Goal: Information Seeking & Learning: Learn about a topic

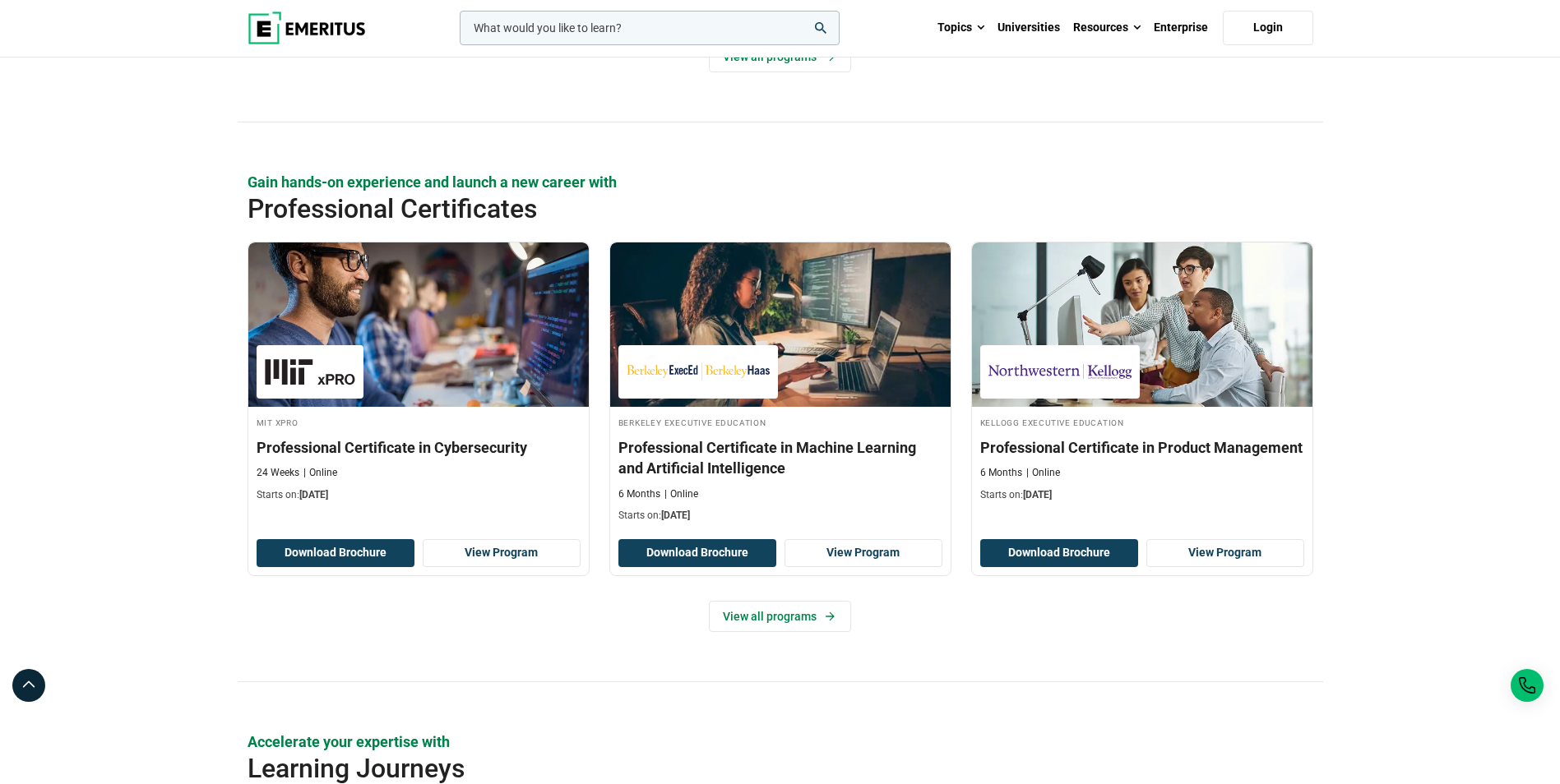
scroll to position [2117, 0]
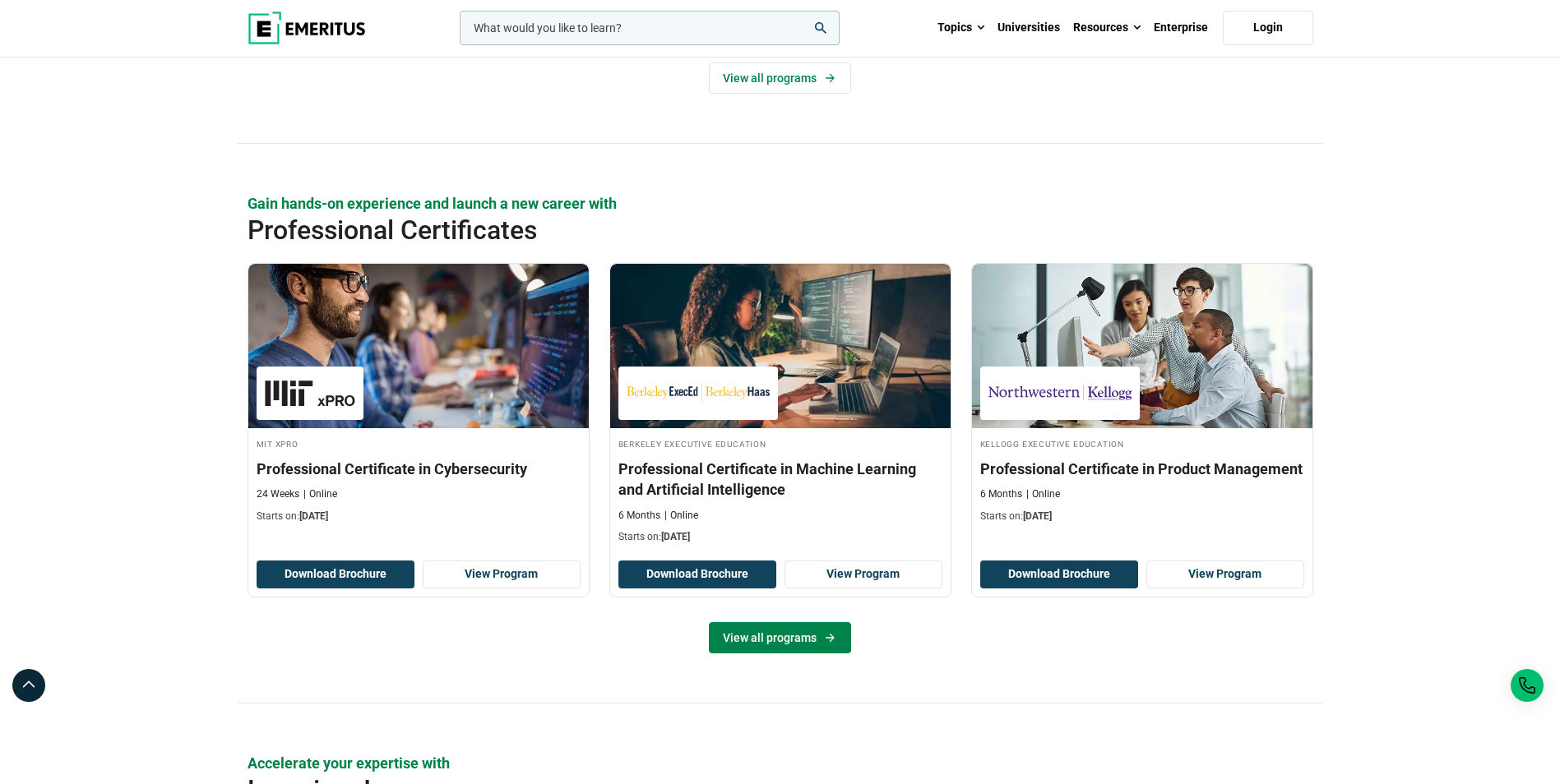
click at [776, 638] on link "View all programs" at bounding box center [780, 638] width 142 height 32
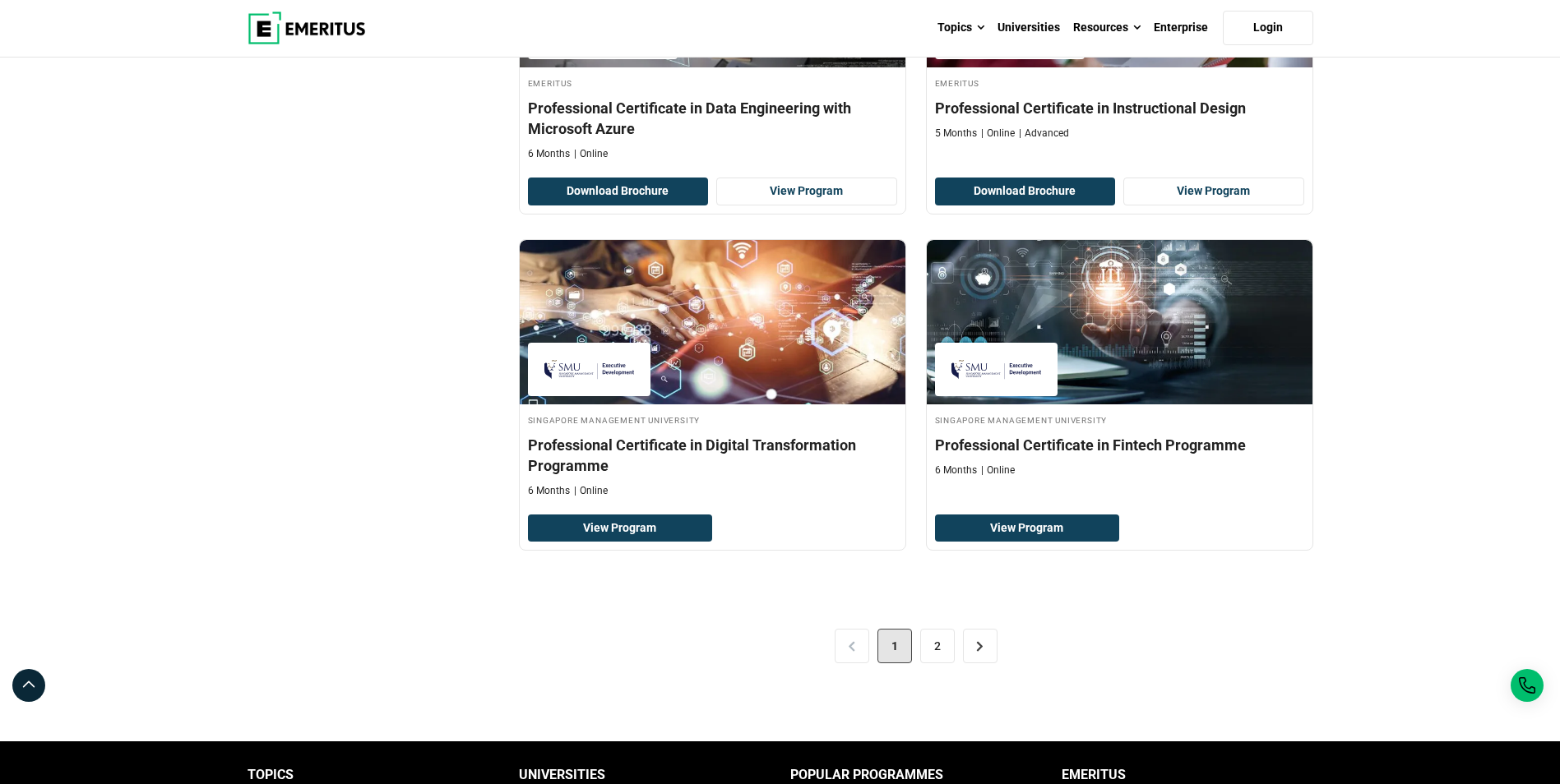
scroll to position [3223, 0]
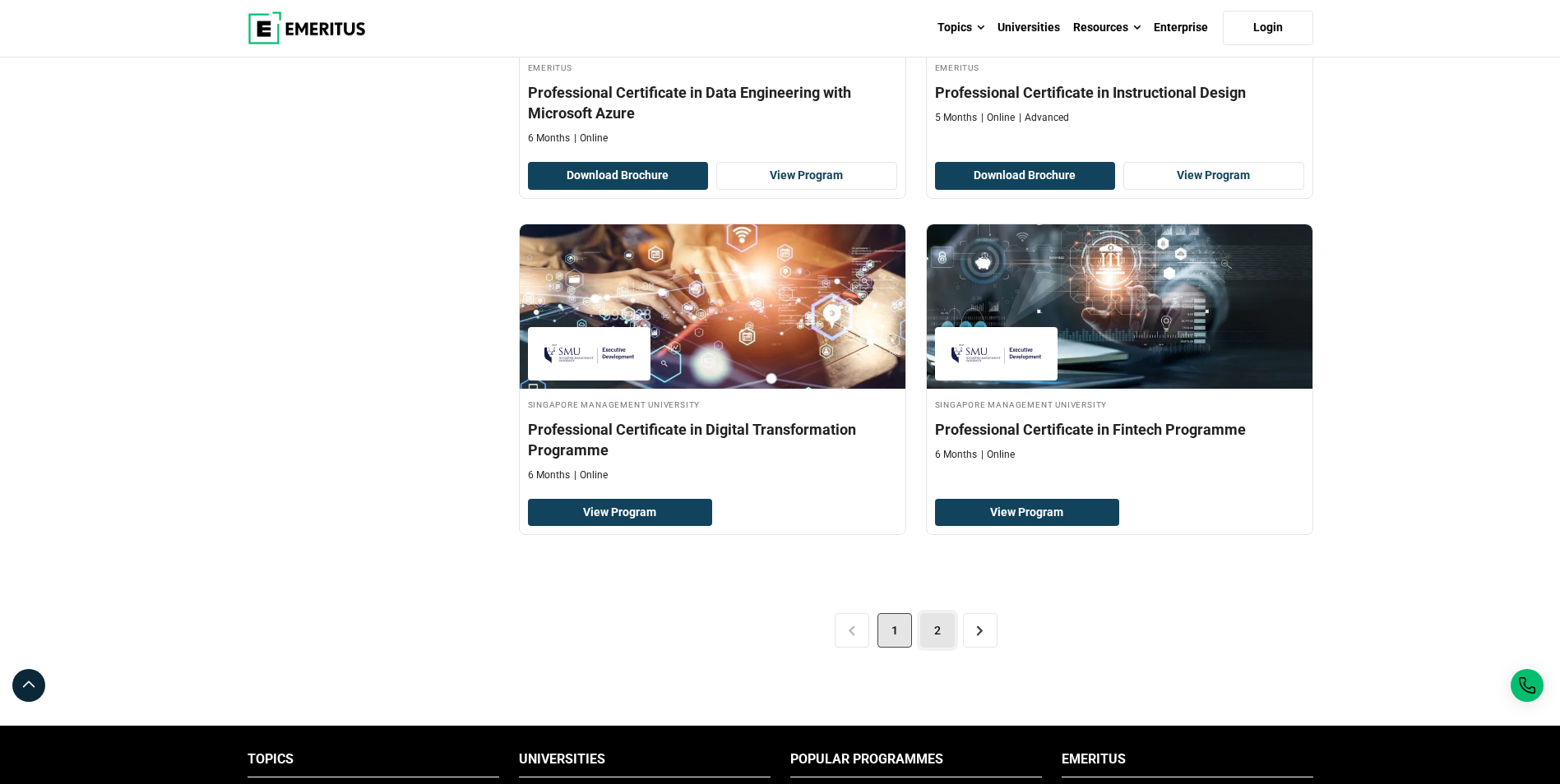
click at [933, 636] on link "2" at bounding box center [937, 630] width 34 height 34
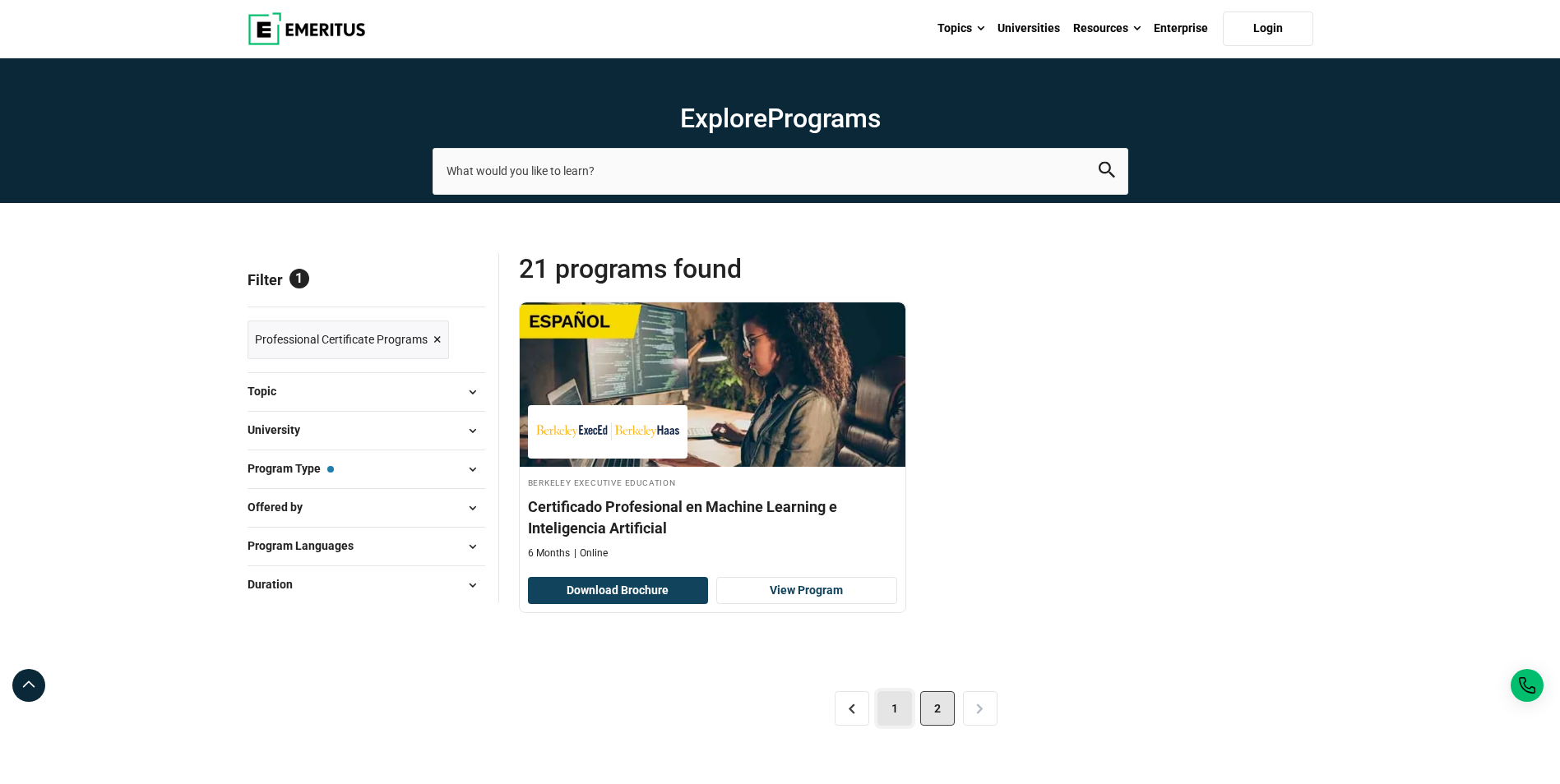
click at [894, 705] on link "1" at bounding box center [894, 708] width 34 height 34
